Goal: Transaction & Acquisition: Purchase product/service

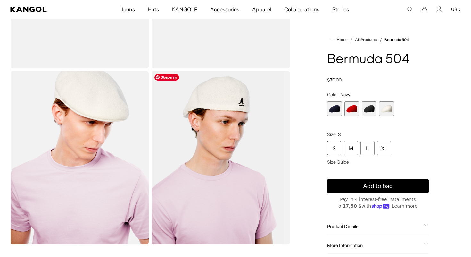
click at [221, 150] on img "Gallery Viewer" at bounding box center [220, 157] width 138 height 173
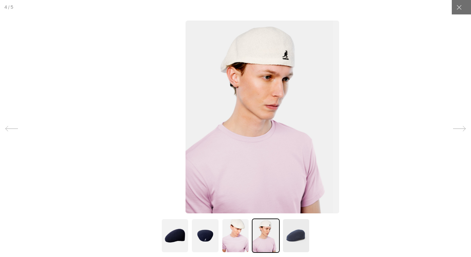
scroll to position [0, 132]
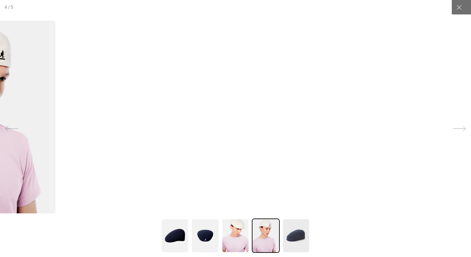
click at [11, 126] on icon at bounding box center [11, 128] width 13 height 13
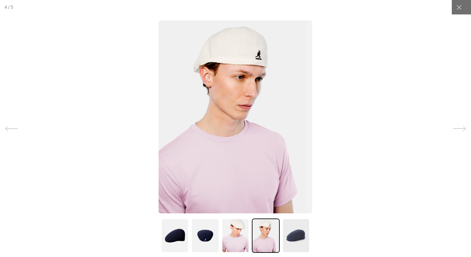
click at [11, 126] on icon at bounding box center [11, 128] width 13 height 13
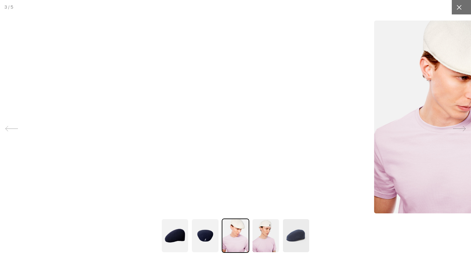
click at [461, 8] on icon at bounding box center [459, 7] width 6 height 6
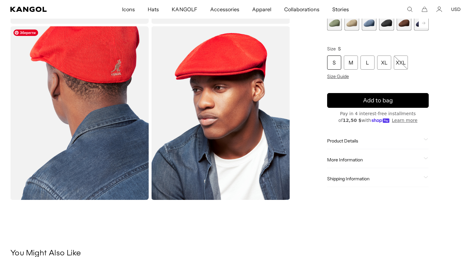
scroll to position [0, 132]
click at [350, 64] on div "M" at bounding box center [351, 62] width 14 height 14
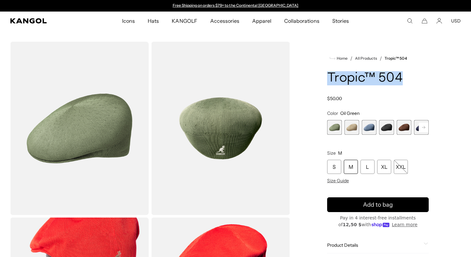
drag, startPoint x: 412, startPoint y: 79, endPoint x: 328, endPoint y: 79, distance: 84.2
click at [328, 79] on h1 "Tropic™ 504" at bounding box center [378, 78] width 102 height 14
copy h1 "Tropic™ 504"
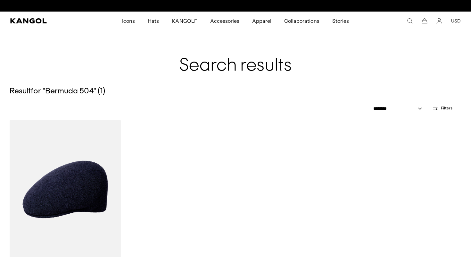
scroll to position [0, 132]
